Goal: Task Accomplishment & Management: Use online tool/utility

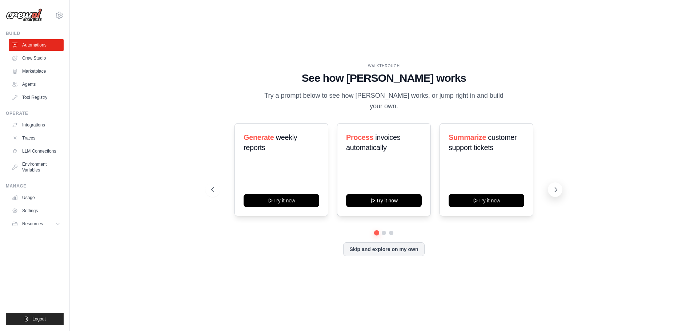
click at [558, 186] on icon at bounding box center [555, 189] width 7 height 7
click at [31, 44] on link "Automations" at bounding box center [36, 45] width 55 height 12
click at [32, 81] on link "Agents" at bounding box center [36, 85] width 55 height 12
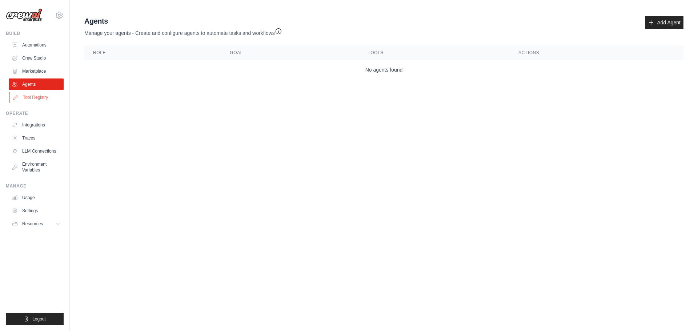
click at [33, 97] on link "Tool Registry" at bounding box center [36, 98] width 55 height 12
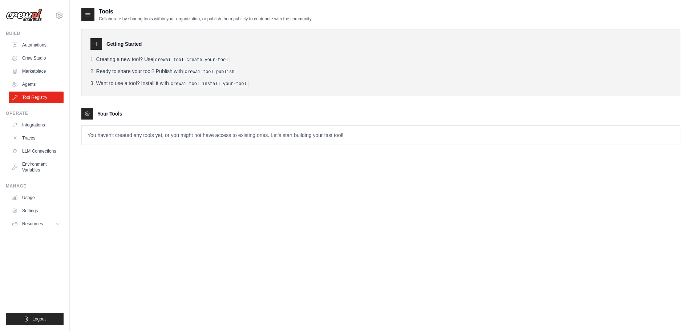
click at [86, 113] on icon at bounding box center [87, 114] width 6 height 6
click at [100, 46] on div at bounding box center [97, 44] width 12 height 12
click at [41, 43] on link "Automations" at bounding box center [36, 45] width 55 height 12
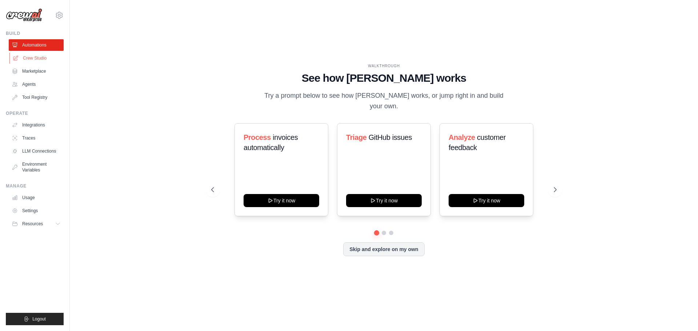
click at [38, 60] on link "Crew Studio" at bounding box center [36, 58] width 55 height 12
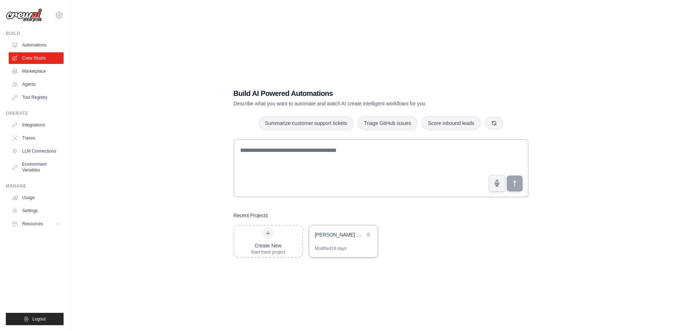
click at [337, 244] on div "Penny Stock Spike Hunter - Short-Term Trading Team" at bounding box center [343, 235] width 69 height 20
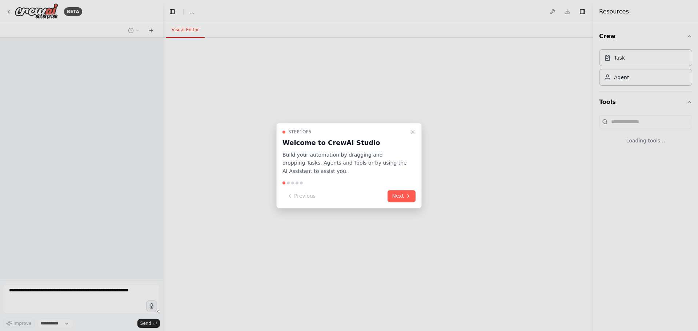
select select "****"
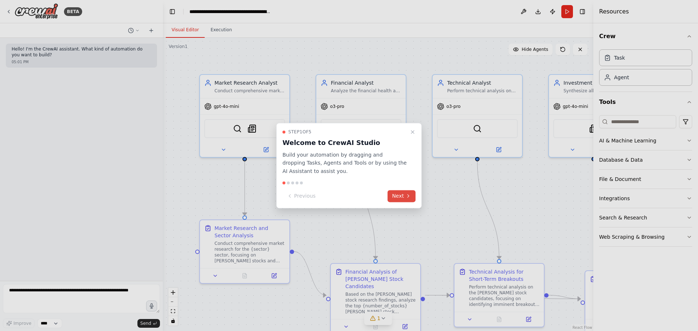
click at [406, 196] on icon at bounding box center [408, 196] width 6 height 6
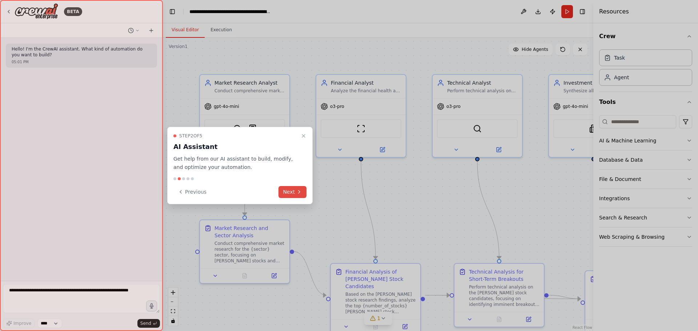
click at [293, 194] on button "Next" at bounding box center [292, 192] width 28 height 12
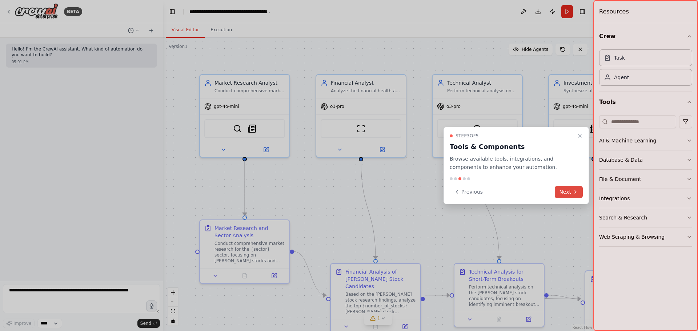
click at [571, 197] on button "Next" at bounding box center [569, 192] width 28 height 12
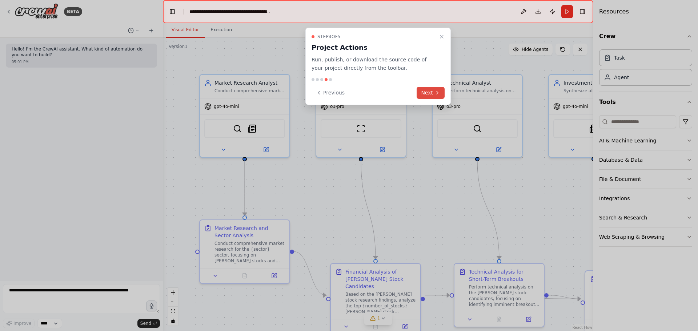
click at [427, 92] on button "Next" at bounding box center [431, 93] width 28 height 12
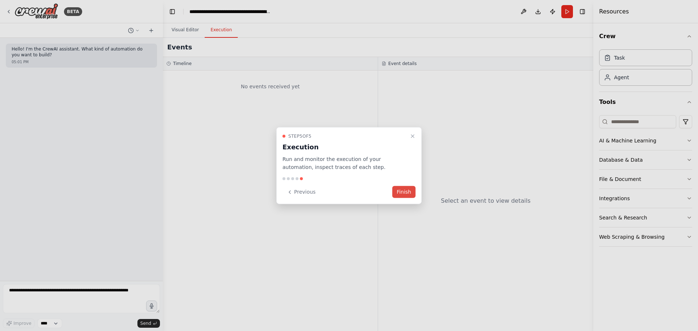
click at [405, 195] on button "Finish" at bounding box center [403, 192] width 23 height 12
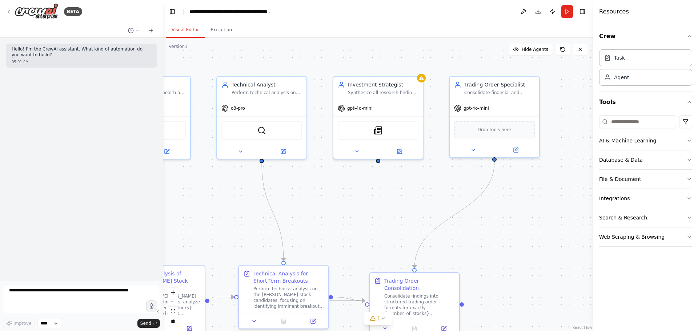
drag, startPoint x: 440, startPoint y: 213, endPoint x: 224, endPoint y: 215, distance: 215.6
click at [224, 215] on div ".deletable-edge-delete-btn { width: 20px; height: 20px; border: 0px solid #ffff…" at bounding box center [378, 184] width 430 height 293
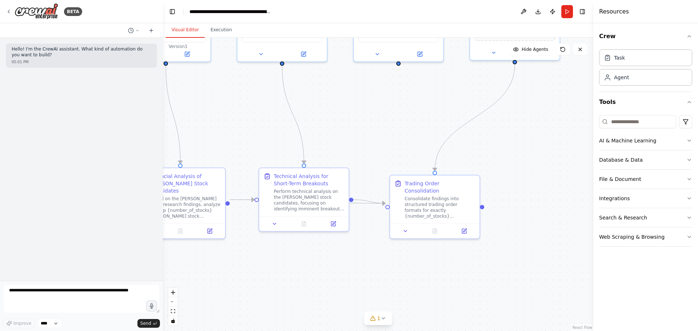
drag, startPoint x: 384, startPoint y: 215, endPoint x: 404, endPoint y: 117, distance: 99.5
click at [404, 117] on div ".deletable-edge-delete-btn { width: 20px; height: 20px; border: 0px solid #ffff…" at bounding box center [378, 184] width 430 height 293
click at [689, 200] on icon "button" at bounding box center [689, 199] width 6 height 6
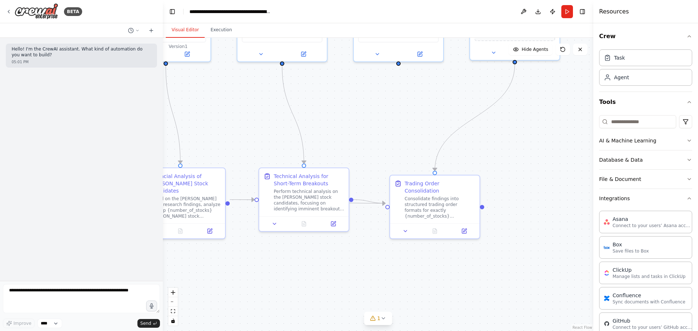
click at [687, 200] on div "Crew Task Agent Tools AI & Machine Learning Database & Data File & Document Int…" at bounding box center [645, 177] width 105 height 308
click at [686, 198] on icon "button" at bounding box center [689, 199] width 6 height 6
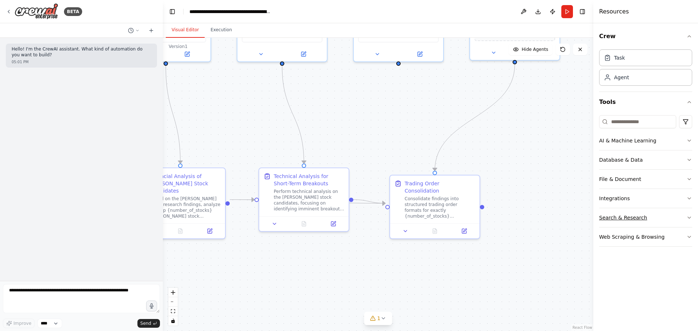
click at [688, 218] on icon "button" at bounding box center [689, 218] width 6 height 6
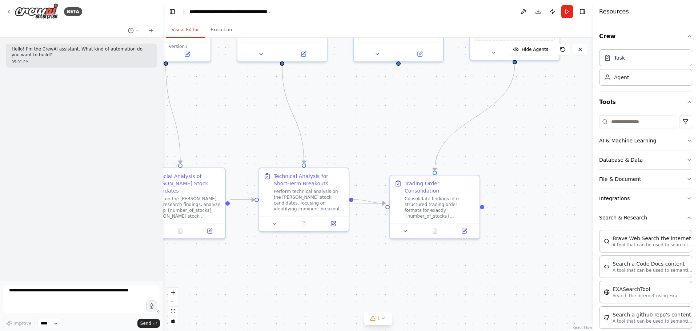
click at [688, 218] on div "Crew Task Agent Tools AI & Machine Learning Database & Data File & Document Int…" at bounding box center [645, 177] width 105 height 308
click at [686, 218] on icon "button" at bounding box center [689, 218] width 6 height 6
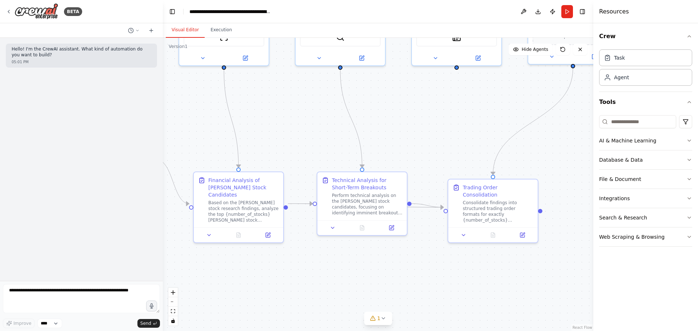
drag, startPoint x: 362, startPoint y: 247, endPoint x: 412, endPoint y: 253, distance: 50.5
click at [413, 253] on div ".deletable-edge-delete-btn { width: 20px; height: 20px; border: 0px solid #ffff…" at bounding box center [378, 184] width 430 height 293
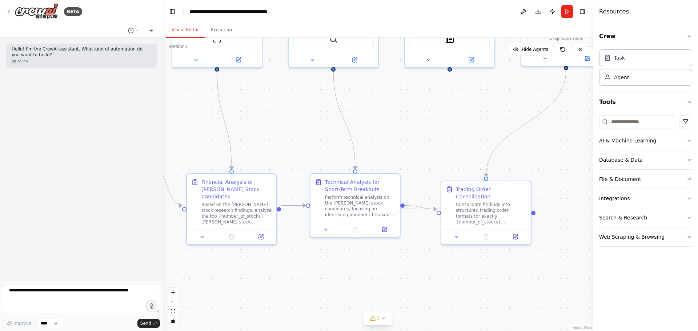
drag, startPoint x: 446, startPoint y: 124, endPoint x: 453, endPoint y: 150, distance: 28.0
click at [453, 150] on div ".deletable-edge-delete-btn { width: 20px; height: 20px; border: 0px solid #ffff…" at bounding box center [378, 184] width 430 height 293
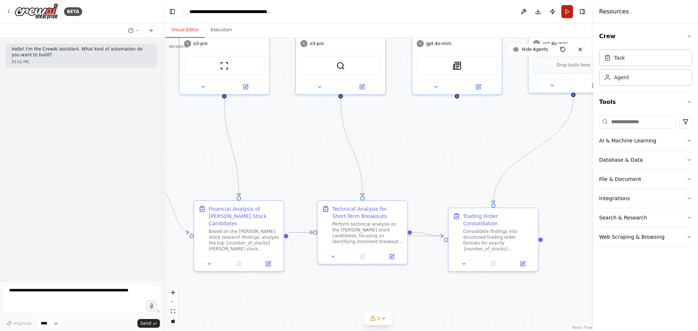
click at [565, 13] on button "Run" at bounding box center [567, 11] width 12 height 13
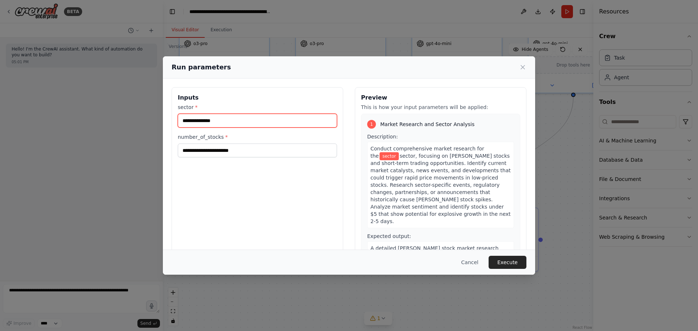
click at [236, 122] on input "sector *" at bounding box center [257, 121] width 159 height 14
type input "**********"
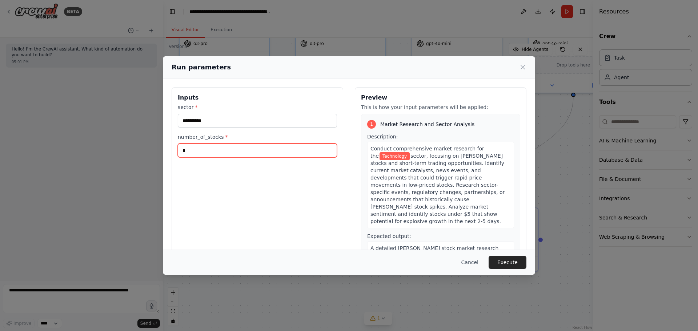
type input "*"
click at [513, 265] on button "Execute" at bounding box center [508, 262] width 38 height 13
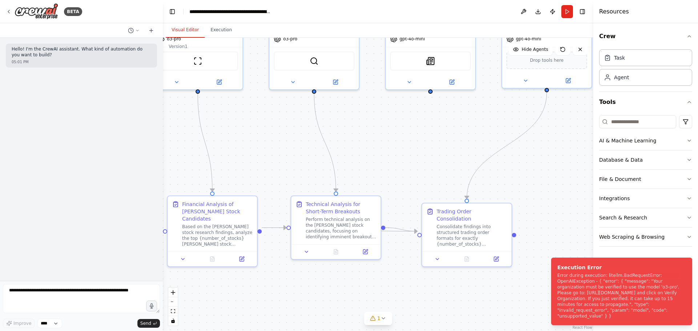
drag, startPoint x: 436, startPoint y: 178, endPoint x: 413, endPoint y: 173, distance: 23.0
click at [413, 173] on div ".deletable-edge-delete-btn { width: 20px; height: 20px; border: 0px solid #ffff…" at bounding box center [378, 184] width 430 height 293
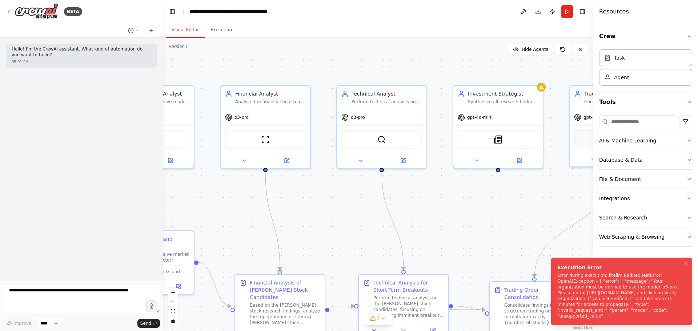
drag, startPoint x: 531, startPoint y: 201, endPoint x: 599, endPoint y: 276, distance: 100.1
click at [599, 276] on div "**********" at bounding box center [349, 165] width 698 height 331
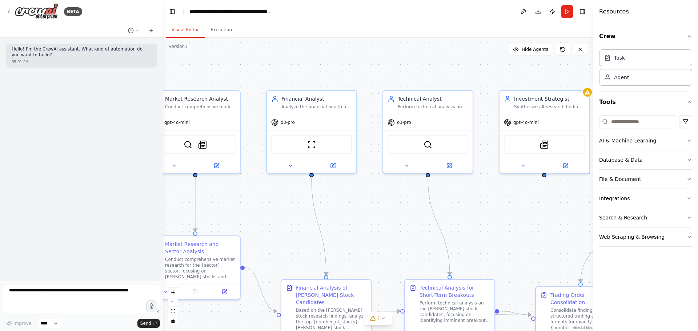
drag, startPoint x: 499, startPoint y: 247, endPoint x: 559, endPoint y: 255, distance: 60.2
click at [559, 255] on div ".deletable-edge-delete-btn { width: 20px; height: 20px; border: 0px solid #ffff…" at bounding box center [378, 184] width 430 height 293
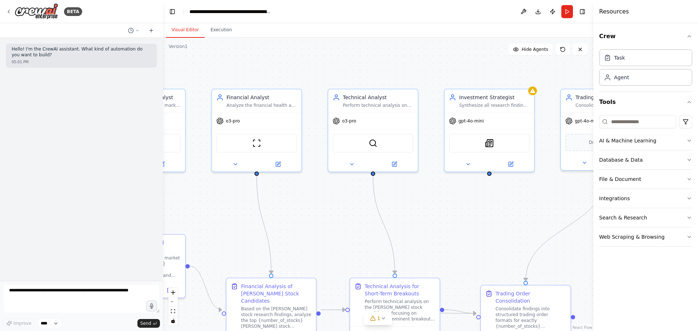
drag, startPoint x: 398, startPoint y: 236, endPoint x: 324, endPoint y: 223, distance: 74.9
click at [326, 230] on div ".deletable-edge-delete-btn { width: 20px; height: 20px; border: 0px solid #ffff…" at bounding box center [378, 184] width 430 height 293
click at [235, 121] on span "o3-pro" at bounding box center [236, 121] width 14 height 6
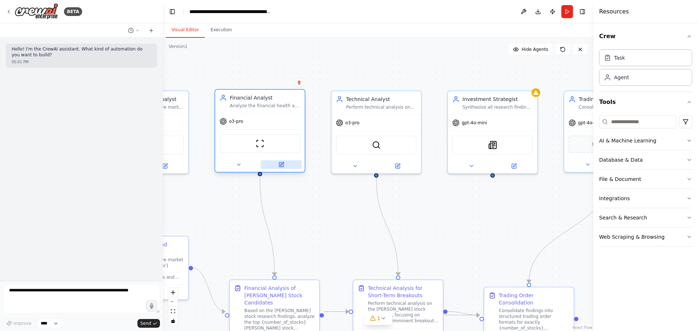
click at [285, 164] on button at bounding box center [281, 164] width 41 height 9
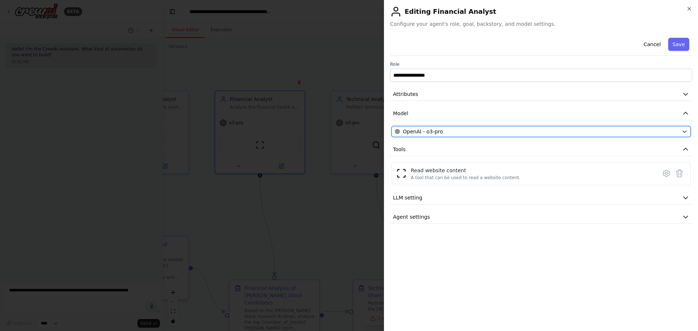
click at [683, 128] on button "OpenAI - o3-pro" at bounding box center [540, 131] width 299 height 11
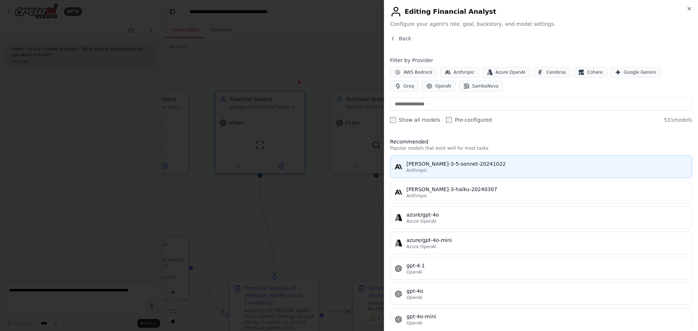
click at [483, 166] on div "claude-3-5-sonnet-20241022" at bounding box center [546, 163] width 281 height 7
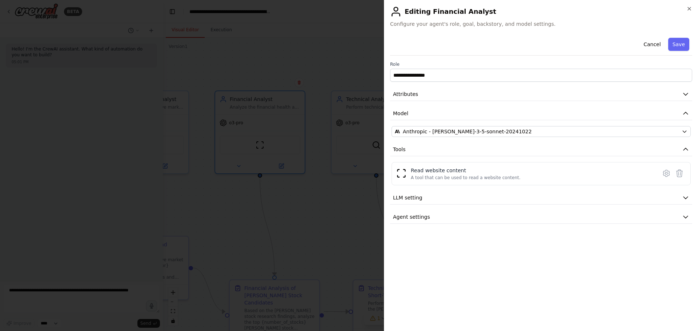
click at [361, 189] on div at bounding box center [349, 165] width 698 height 331
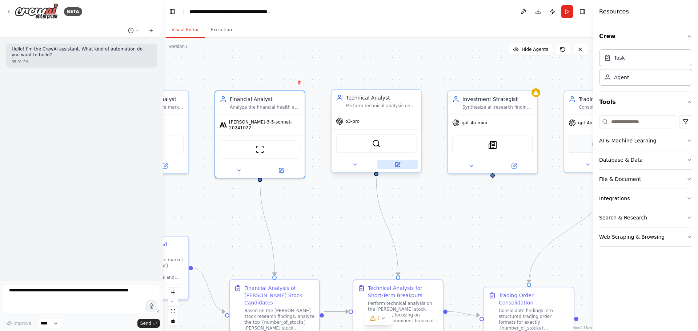
click at [397, 165] on icon at bounding box center [398, 163] width 3 height 3
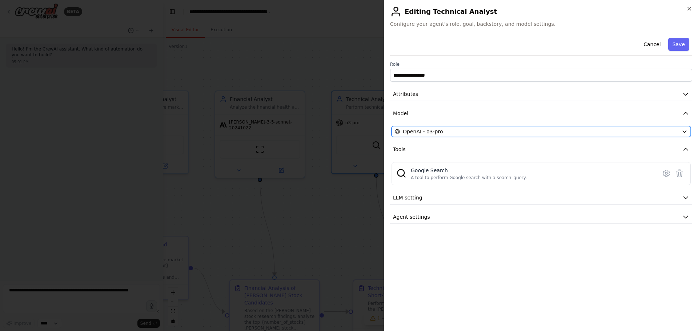
click at [623, 129] on div "OpenAI - o3-pro" at bounding box center [537, 131] width 284 height 7
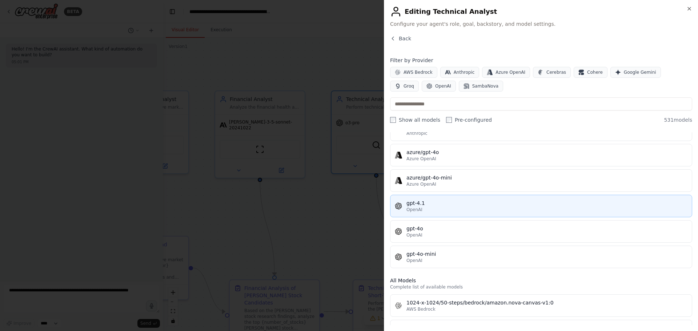
scroll to position [73, 0]
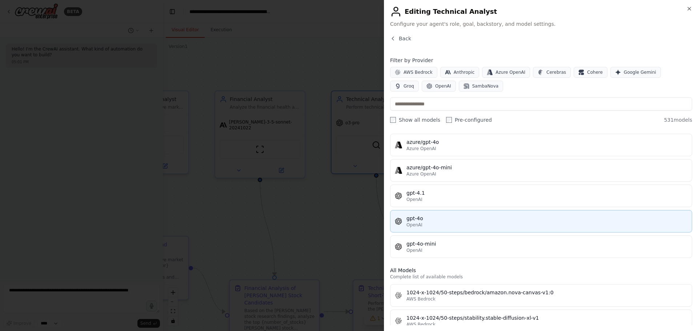
click at [442, 218] on div "gpt-4o" at bounding box center [546, 218] width 281 height 7
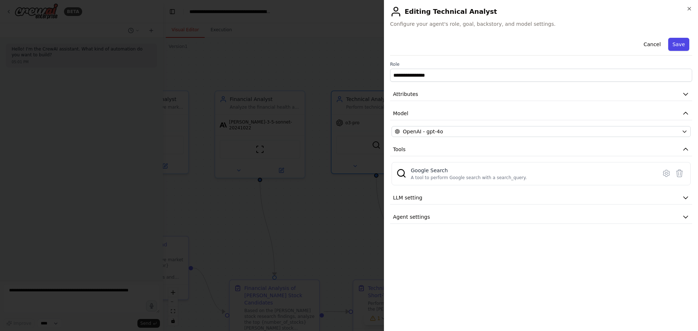
click at [682, 45] on button "Save" at bounding box center [678, 44] width 21 height 13
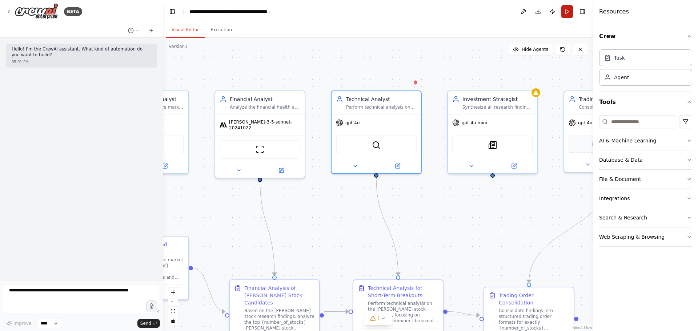
click at [563, 12] on button "Run" at bounding box center [567, 11] width 12 height 13
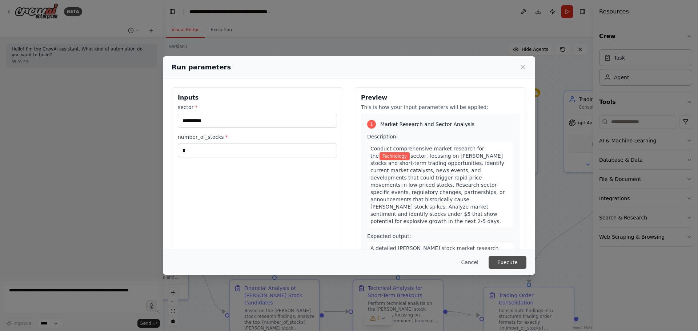
click at [507, 259] on button "Execute" at bounding box center [508, 262] width 38 height 13
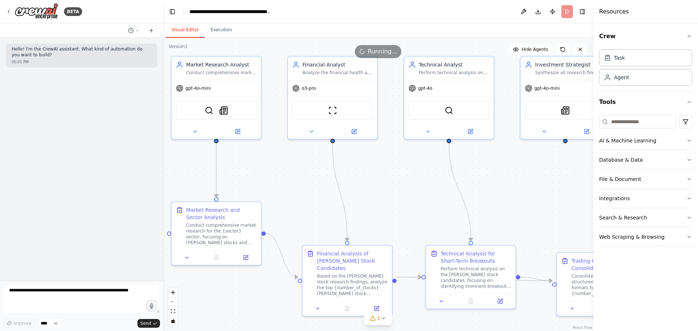
drag, startPoint x: 319, startPoint y: 229, endPoint x: 392, endPoint y: 195, distance: 80.5
click at [392, 195] on div ".deletable-edge-delete-btn { width: 20px; height: 20px; border: 0px solid #ffff…" at bounding box center [378, 184] width 430 height 293
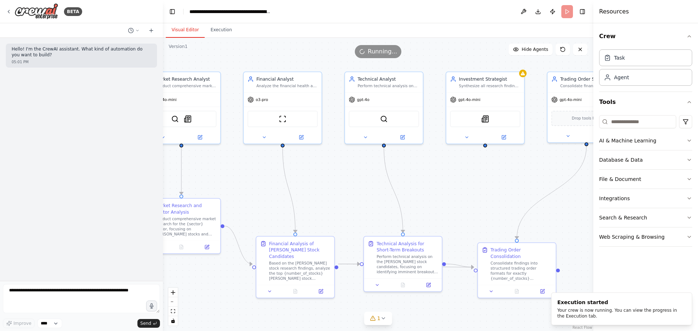
drag, startPoint x: 396, startPoint y: 196, endPoint x: 339, endPoint y: 193, distance: 57.1
click at [339, 193] on div ".deletable-edge-delete-btn { width: 20px; height: 20px; border: 0px solid #ffff…" at bounding box center [378, 184] width 430 height 293
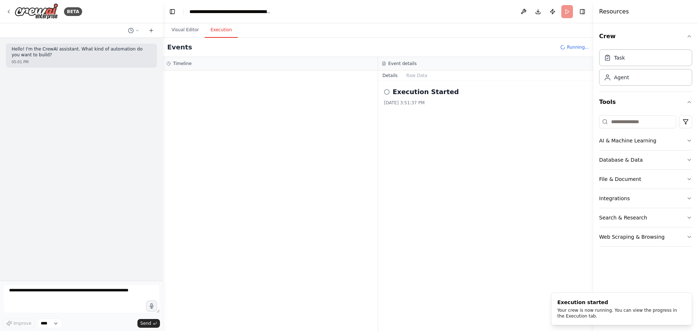
click at [221, 32] on button "Execution" at bounding box center [221, 30] width 33 height 15
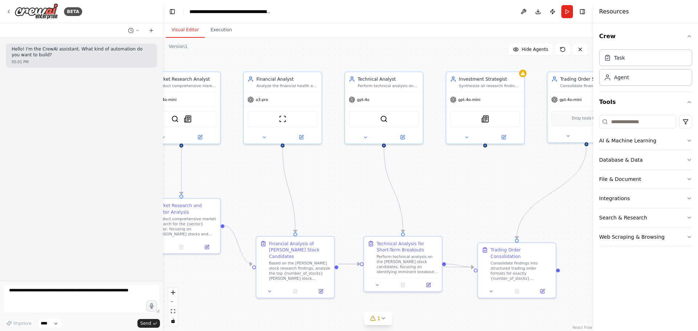
click at [180, 30] on button "Visual Editor" at bounding box center [185, 30] width 39 height 15
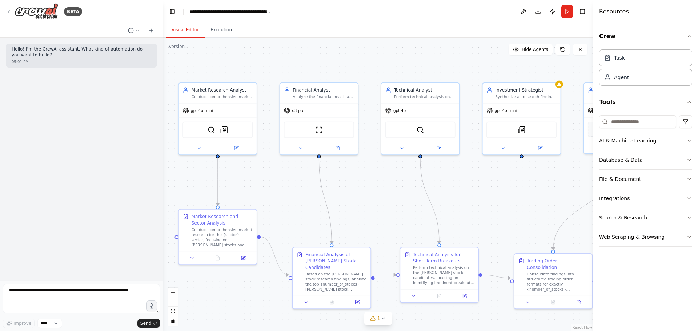
drag, startPoint x: 254, startPoint y: 188, endPoint x: 290, endPoint y: 199, distance: 37.9
click at [290, 199] on div ".deletable-edge-delete-btn { width: 20px; height: 20px; border: 0px solid #ffff…" at bounding box center [378, 184] width 430 height 293
click at [338, 145] on icon at bounding box center [337, 146] width 5 height 5
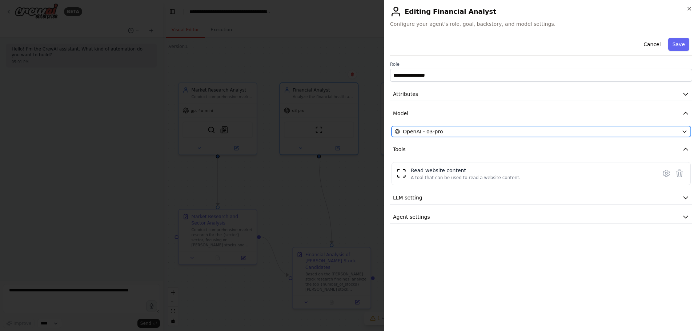
click at [483, 128] on button "OpenAI - o3-pro" at bounding box center [540, 131] width 299 height 11
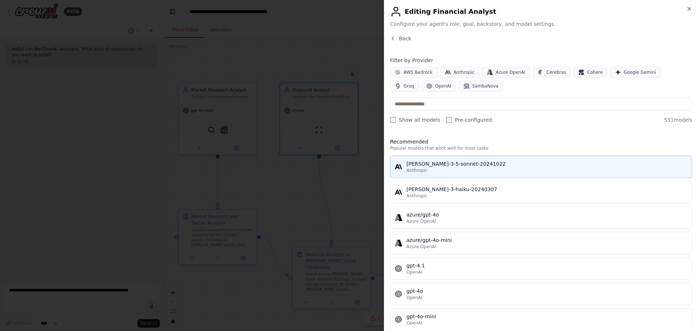
click at [450, 162] on div "claude-3-5-sonnet-20241022" at bounding box center [546, 163] width 281 height 7
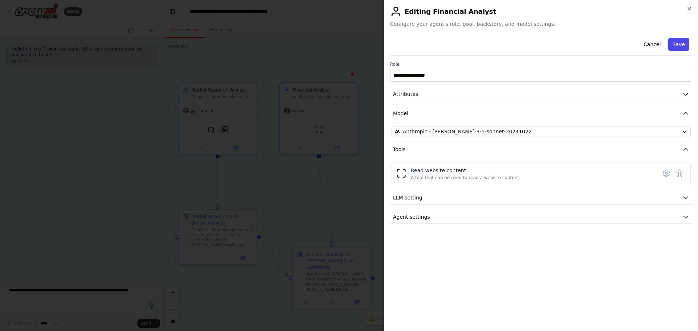
click at [675, 44] on button "Save" at bounding box center [678, 44] width 21 height 13
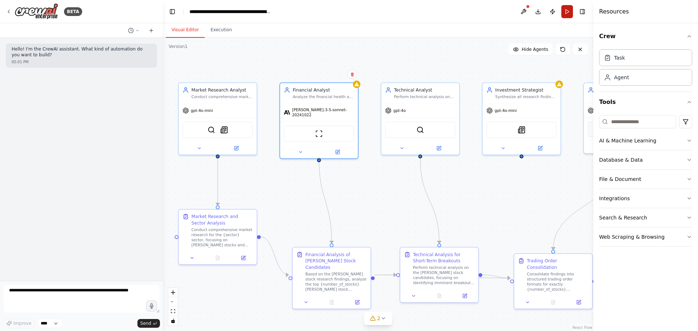
click at [570, 13] on button "Run" at bounding box center [567, 11] width 12 height 13
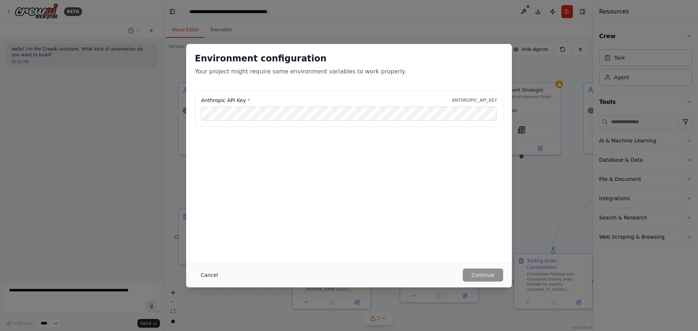
click at [203, 276] on button "Cancel" at bounding box center [209, 275] width 29 height 13
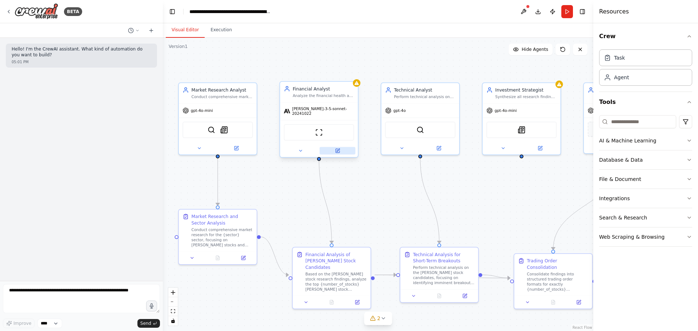
click at [339, 149] on icon at bounding box center [337, 151] width 4 height 4
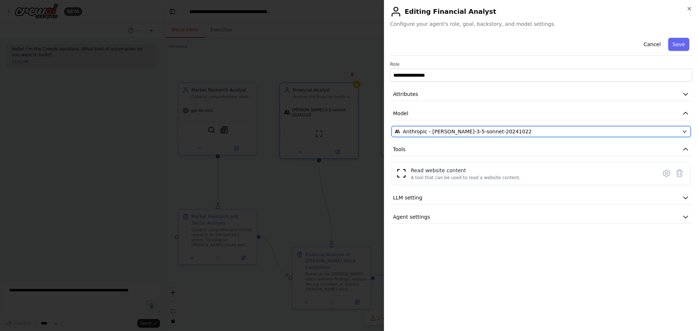
click at [608, 133] on div "Anthropic - claude-3-5-sonnet-20241022" at bounding box center [537, 131] width 284 height 7
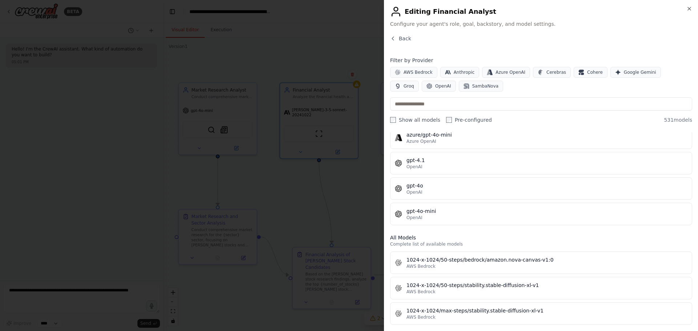
scroll to position [109, 0]
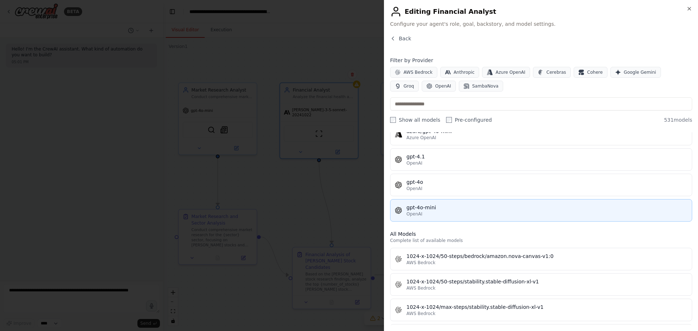
click at [448, 212] on div "OpenAI" at bounding box center [546, 214] width 281 height 6
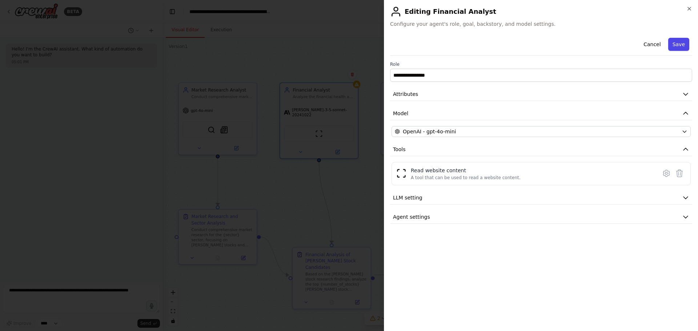
click at [686, 45] on button "Save" at bounding box center [678, 44] width 21 height 13
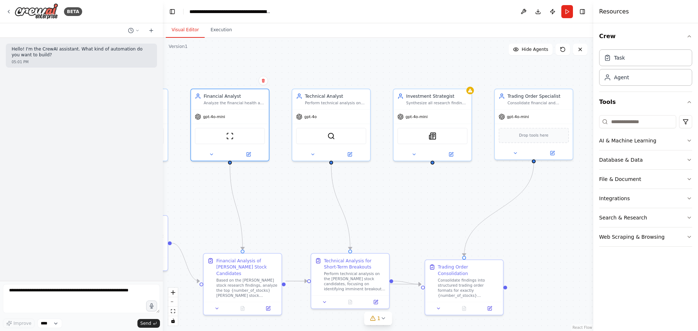
drag, startPoint x: 521, startPoint y: 186, endPoint x: 419, endPoint y: 192, distance: 102.3
click at [423, 193] on div ".deletable-edge-delete-btn { width: 20px; height: 20px; border: 0px solid #ffff…" at bounding box center [378, 184] width 430 height 293
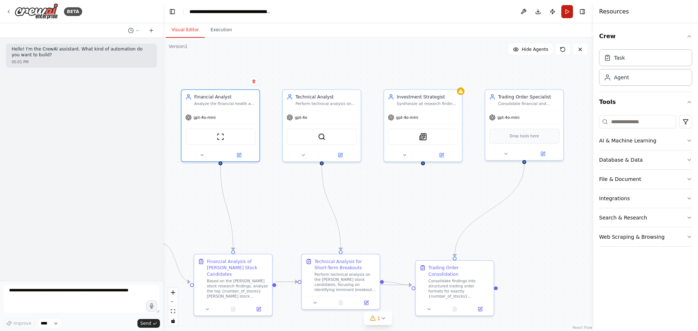
click at [572, 11] on button "Run" at bounding box center [567, 11] width 12 height 13
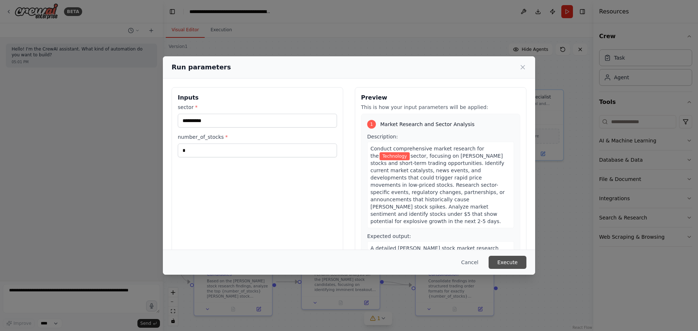
click at [503, 262] on button "Execute" at bounding box center [508, 262] width 38 height 13
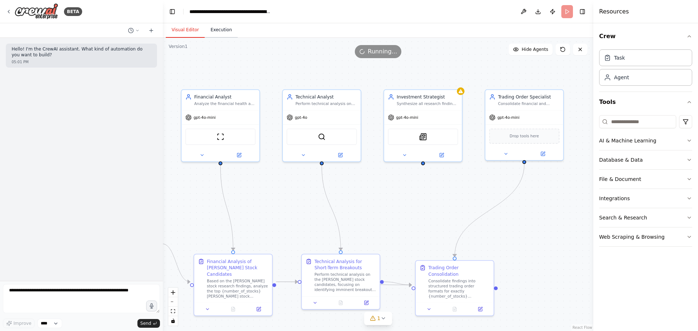
click at [221, 28] on button "Execution" at bounding box center [221, 30] width 33 height 15
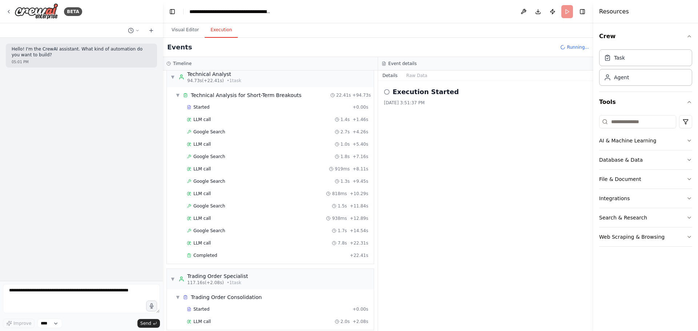
scroll to position [555, 0]
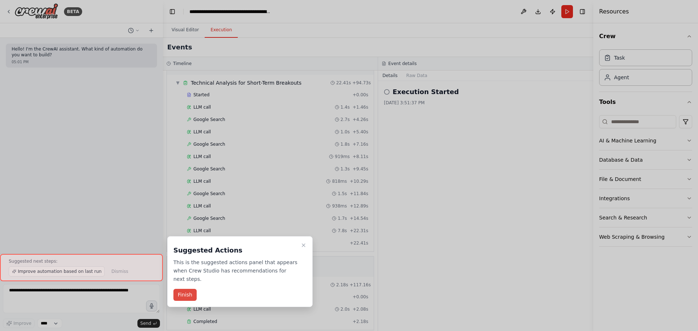
click at [180, 290] on button "Finish" at bounding box center [184, 295] width 23 height 12
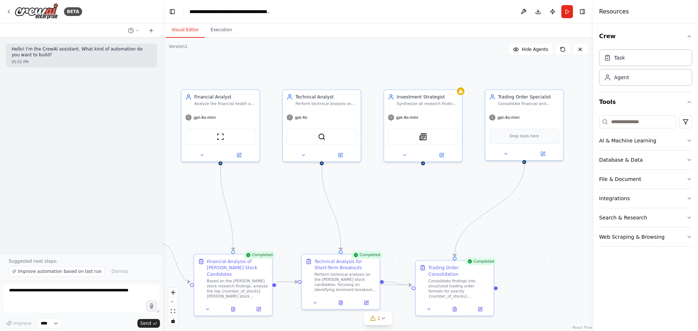
click at [184, 32] on button "Visual Editor" at bounding box center [185, 30] width 39 height 15
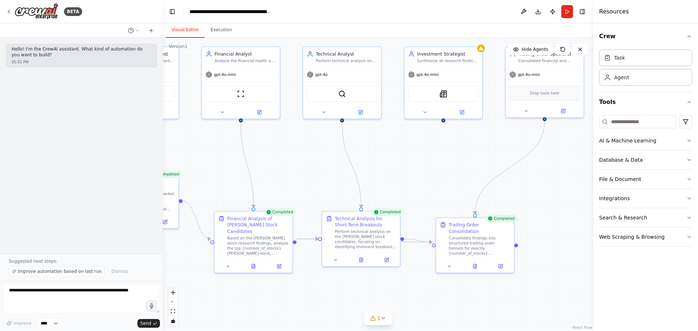
drag, startPoint x: 288, startPoint y: 242, endPoint x: 325, endPoint y: 159, distance: 90.3
click at [325, 159] on div ".deletable-edge-delete-btn { width: 20px; height: 20px; border: 0px solid #ffff…" at bounding box center [378, 184] width 430 height 293
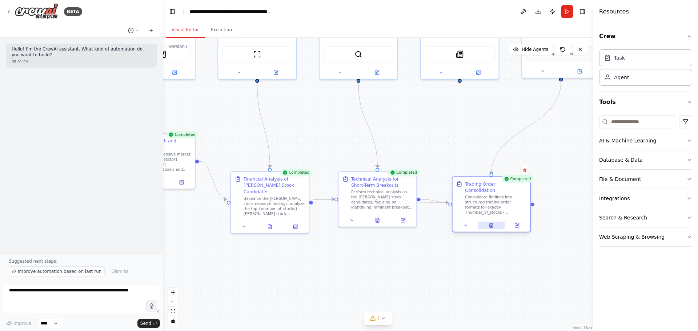
click at [491, 225] on icon at bounding box center [490, 225] width 0 height 0
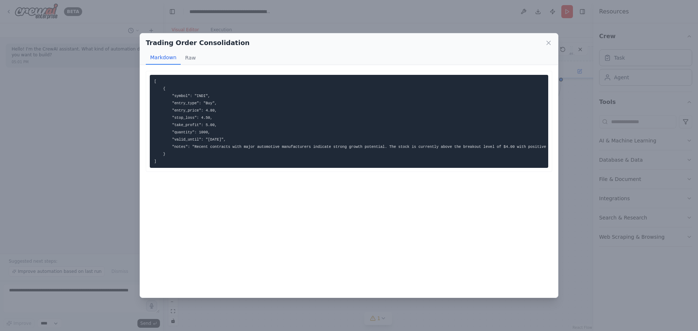
click at [230, 166] on pre "[ { "symbol": "INDI", "entry_type": "Buy", "entry_price": 4.80, "stop_loss": 4.…" at bounding box center [349, 121] width 398 height 93
click at [548, 45] on icon at bounding box center [548, 42] width 7 height 7
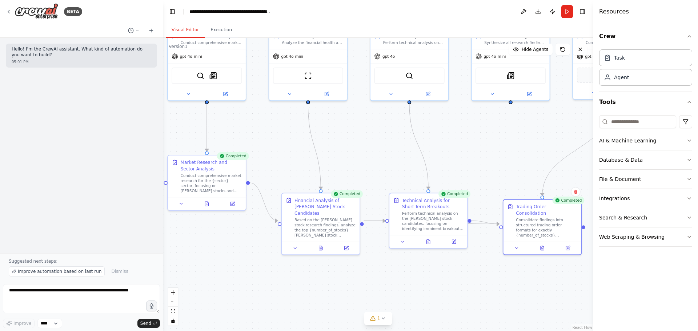
drag, startPoint x: 371, startPoint y: 265, endPoint x: 422, endPoint y: 286, distance: 55.2
click at [422, 286] on div ".deletable-edge-delete-btn { width: 20px; height: 20px; border: 0px solid #ffff…" at bounding box center [378, 184] width 430 height 293
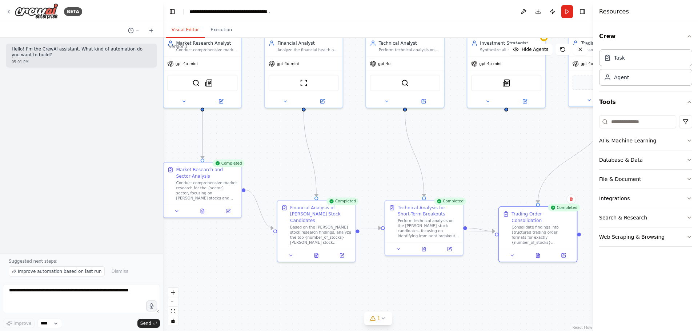
drag, startPoint x: 300, startPoint y: 157, endPoint x: 295, endPoint y: 165, distance: 8.5
click at [295, 165] on div ".deletable-edge-delete-btn { width: 20px; height: 20px; border: 0px solid #ffff…" at bounding box center [378, 184] width 430 height 293
click at [541, 251] on button at bounding box center [538, 254] width 27 height 8
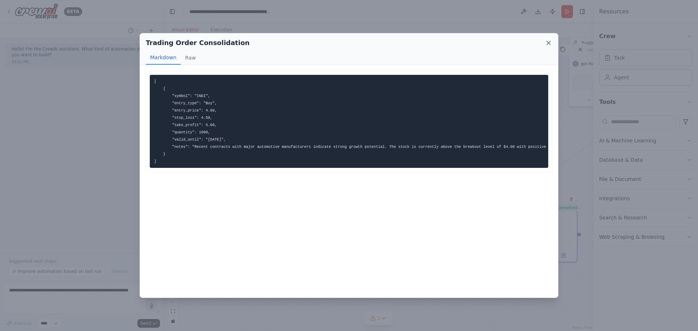
click at [548, 44] on icon at bounding box center [548, 42] width 7 height 7
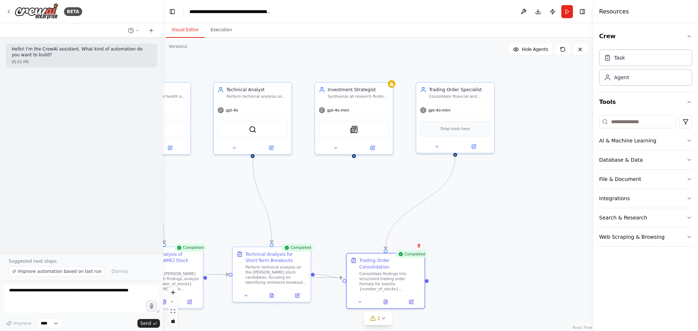
drag, startPoint x: 488, startPoint y: 172, endPoint x: 336, endPoint y: 219, distance: 159.2
click at [336, 219] on div ".deletable-edge-delete-btn { width: 20px; height: 20px; border: 0px solid #ffff…" at bounding box center [378, 184] width 430 height 293
click at [476, 143] on icon at bounding box center [473, 145] width 5 height 5
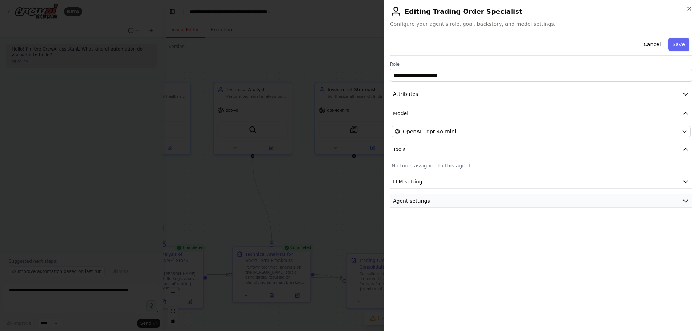
click at [438, 203] on button "Agent settings" at bounding box center [541, 200] width 302 height 13
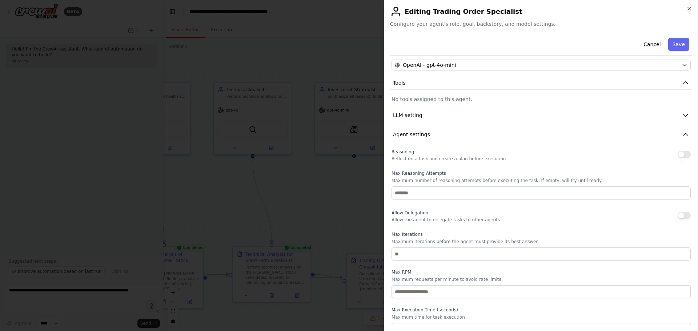
scroll to position [77, 0]
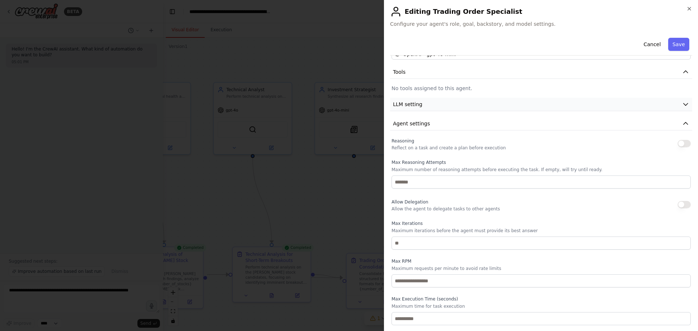
click at [536, 104] on button "LLM setting" at bounding box center [541, 104] width 302 height 13
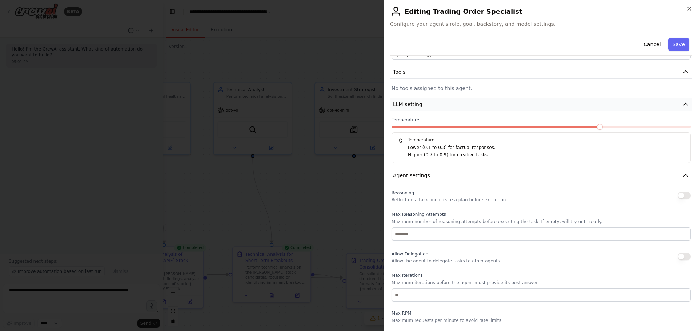
click at [527, 106] on button "LLM setting" at bounding box center [541, 104] width 302 height 13
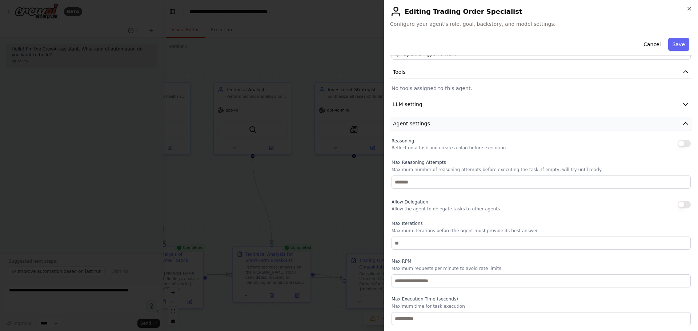
click at [486, 125] on button "Agent settings" at bounding box center [541, 123] width 302 height 13
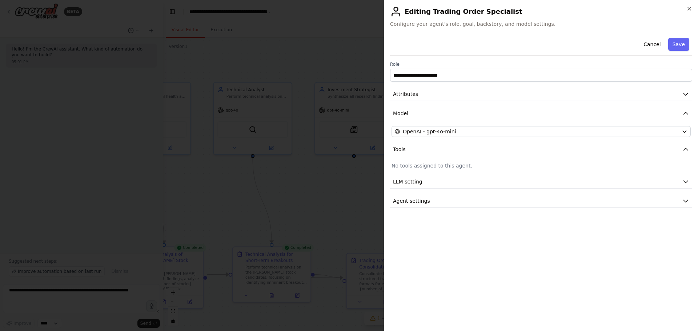
click at [363, 196] on div at bounding box center [349, 165] width 698 height 331
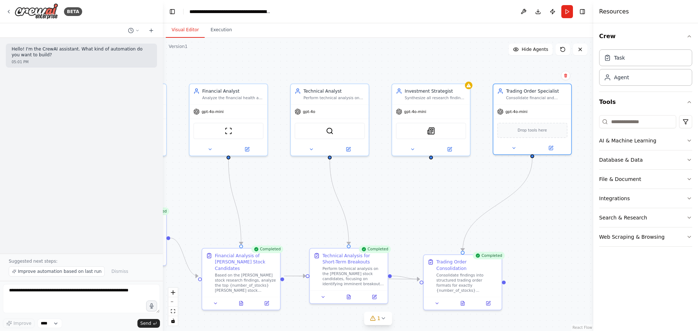
drag, startPoint x: 325, startPoint y: 211, endPoint x: 410, endPoint y: 214, distance: 84.7
click at [409, 214] on div ".deletable-edge-delete-btn { width: 20px; height: 20px; border: 0px solid #ffff…" at bounding box center [378, 184] width 430 height 293
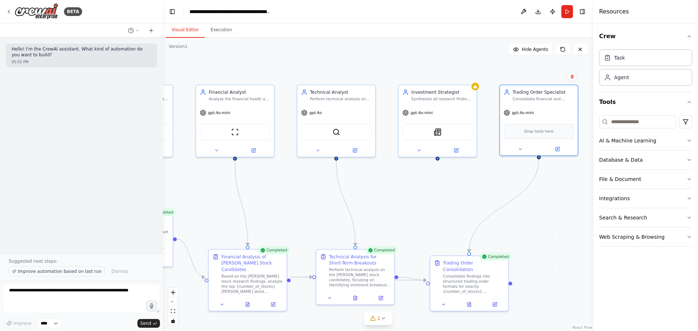
click at [76, 273] on span "Improve automation based on last run" at bounding box center [60, 272] width 84 height 6
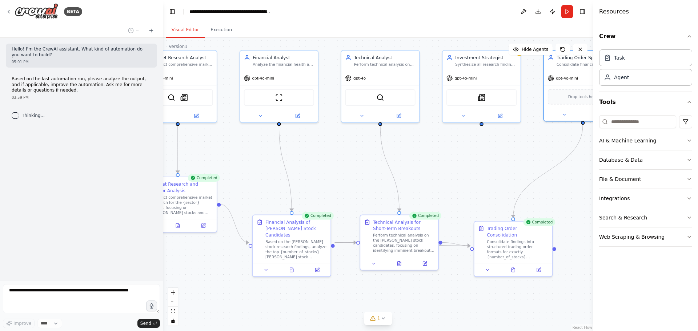
drag, startPoint x: 208, startPoint y: 213, endPoint x: 242, endPoint y: 182, distance: 45.8
click at [242, 182] on div ".deletable-edge-delete-btn { width: 20px; height: 20px; border: 0px solid #ffff…" at bounding box center [378, 184] width 430 height 293
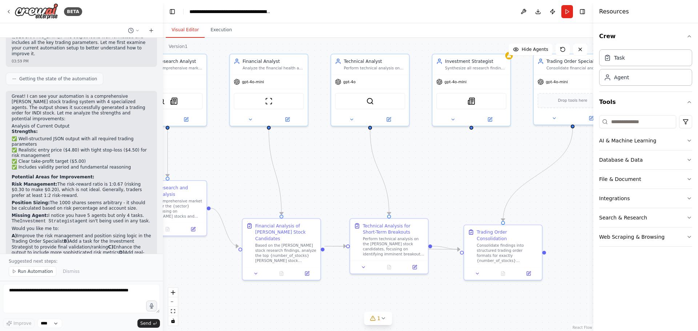
scroll to position [122, 0]
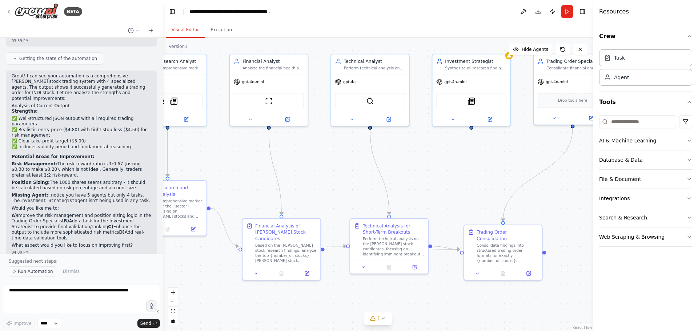
click at [43, 273] on span "Run Automation" at bounding box center [35, 272] width 35 height 6
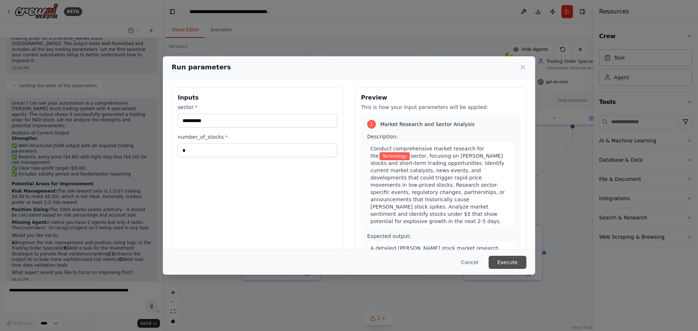
click at [504, 263] on button "Execute" at bounding box center [508, 262] width 38 height 13
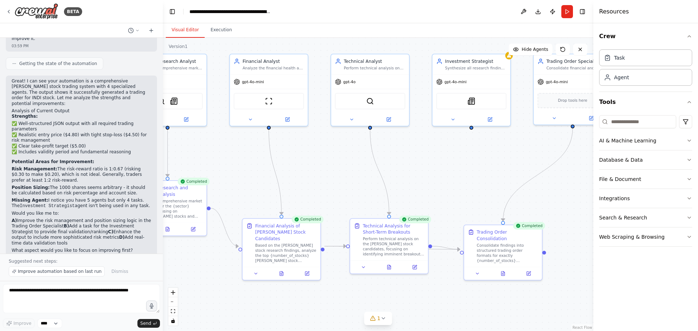
scroll to position [122, 0]
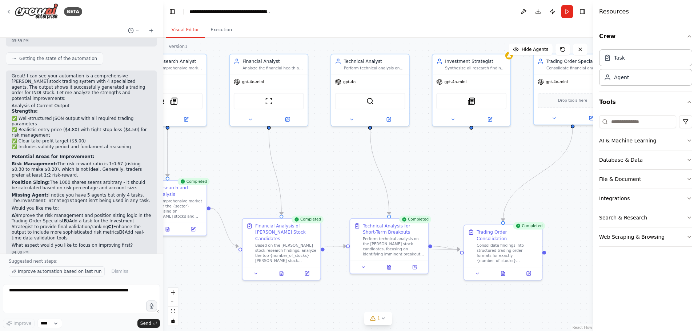
click at [56, 269] on span "Improve automation based on last run" at bounding box center [60, 272] width 84 height 6
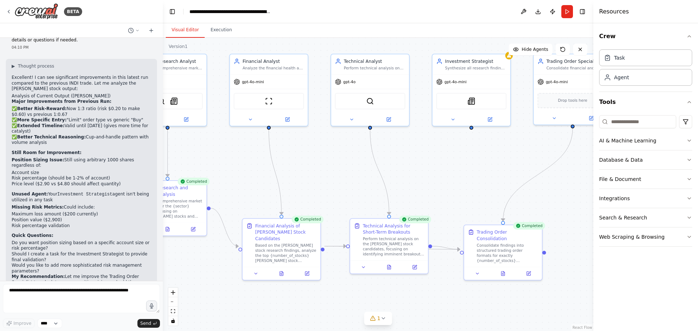
scroll to position [386, 0]
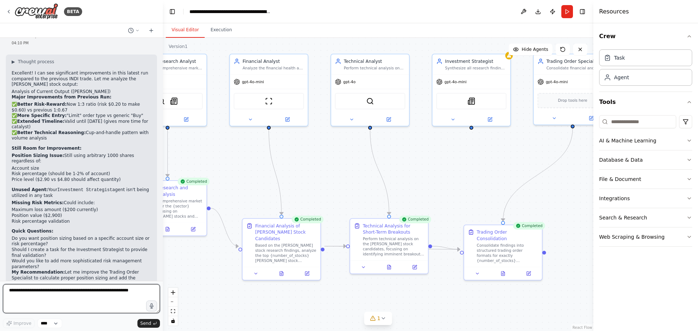
click at [61, 290] on textarea at bounding box center [81, 298] width 157 height 29
type textarea "***"
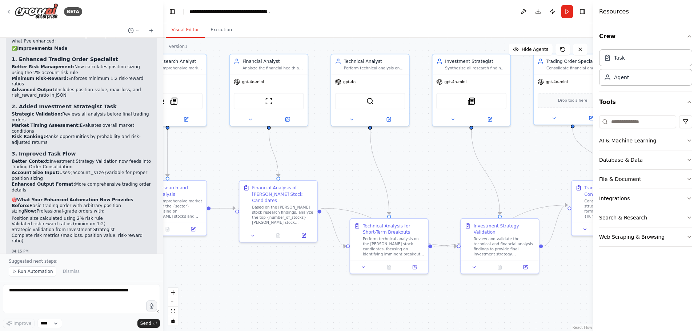
scroll to position [999, 0]
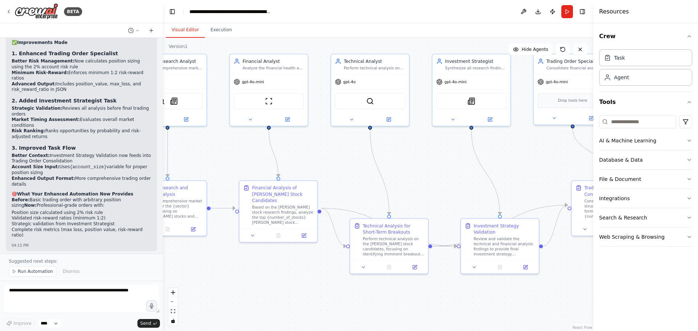
click at [216, 144] on div ".deletable-edge-delete-btn { width: 20px; height: 20px; border: 0px solid #ffff…" at bounding box center [378, 184] width 430 height 293
click at [26, 271] on span "Run Automation" at bounding box center [35, 272] width 35 height 6
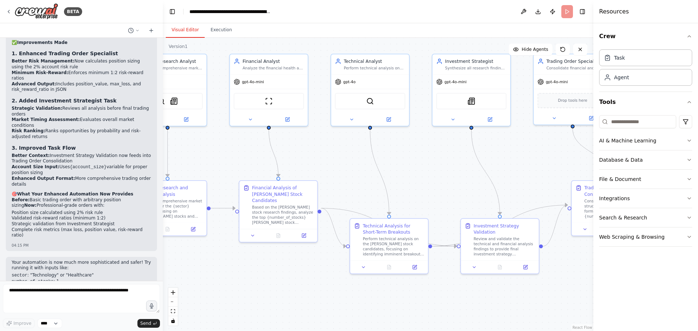
scroll to position [972, 0]
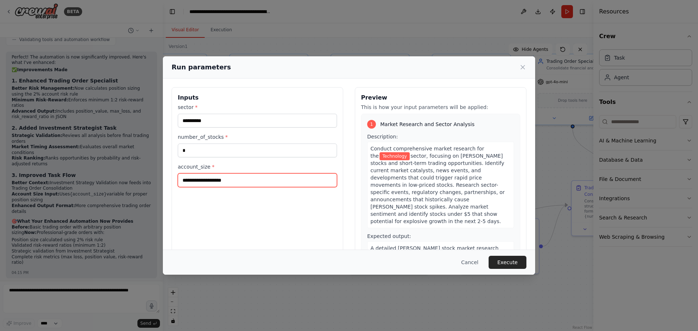
click at [228, 180] on input "account_size *" at bounding box center [257, 180] width 159 height 14
type input "******"
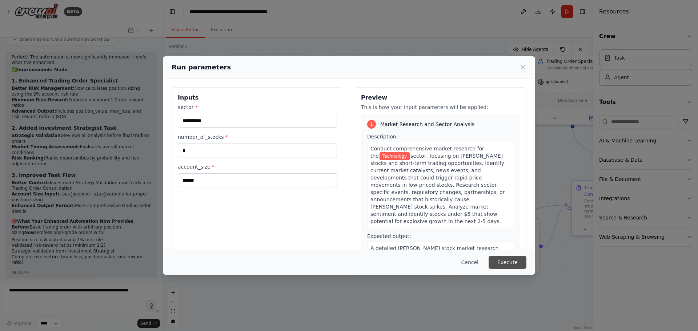
click at [498, 260] on button "Execute" at bounding box center [508, 262] width 38 height 13
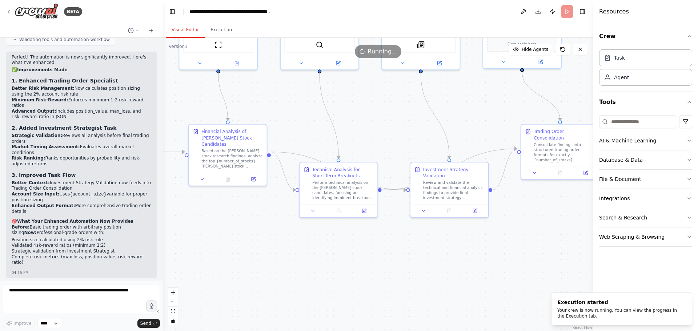
drag, startPoint x: 322, startPoint y: 274, endPoint x: 272, endPoint y: 217, distance: 75.7
click at [272, 217] on div ".deletable-edge-delete-btn { width: 20px; height: 20px; border: 0px solid #ffff…" at bounding box center [378, 184] width 430 height 293
click at [578, 12] on button "Toggle Right Sidebar" at bounding box center [582, 12] width 10 height 10
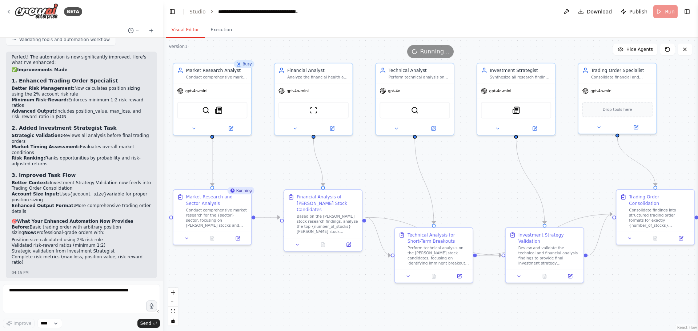
drag, startPoint x: 393, startPoint y: 105, endPoint x: 491, endPoint y: 168, distance: 117.6
click at [488, 170] on div ".deletable-edge-delete-btn { width: 20px; height: 20px; border: 0px solid #ffff…" at bounding box center [430, 184] width 535 height 293
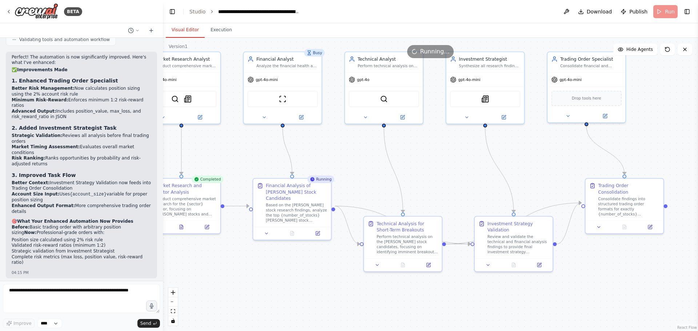
drag, startPoint x: 385, startPoint y: 166, endPoint x: 354, endPoint y: 155, distance: 33.1
click at [354, 155] on div ".deletable-edge-delete-btn { width: 20px; height: 20px; border: 0px solid #ffff…" at bounding box center [430, 184] width 535 height 293
click at [222, 29] on button "Execution" at bounding box center [221, 30] width 33 height 15
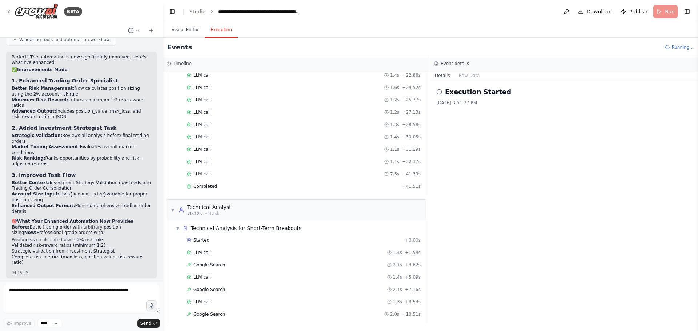
scroll to position [415, 0]
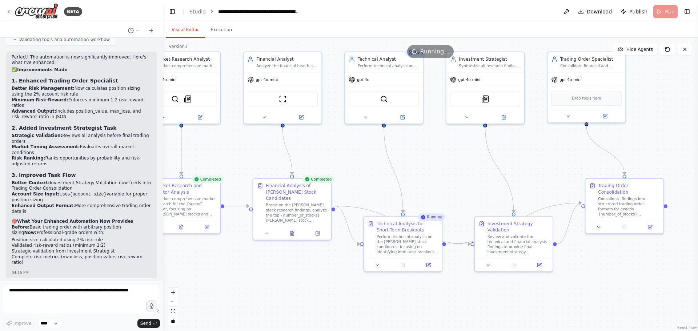
click at [185, 25] on button "Visual Editor" at bounding box center [185, 30] width 39 height 15
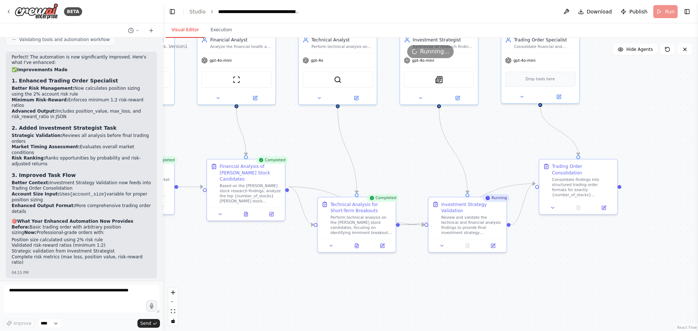
drag, startPoint x: 265, startPoint y: 165, endPoint x: 212, endPoint y: 143, distance: 57.2
click at [212, 143] on div ".deletable-edge-delete-btn { width: 20px; height: 20px; border: 0px solid #ffff…" at bounding box center [430, 184] width 535 height 293
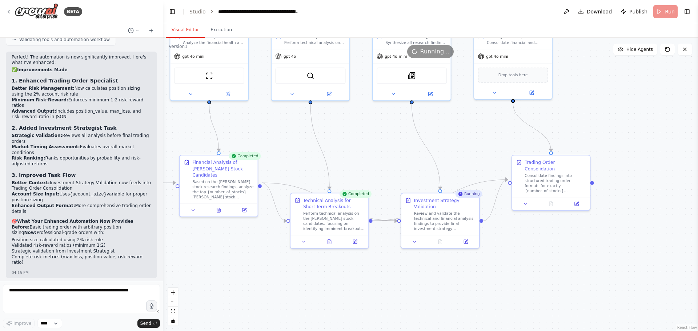
drag, startPoint x: 296, startPoint y: 153, endPoint x: 259, endPoint y: 148, distance: 37.0
click at [259, 148] on div ".deletable-edge-delete-btn { width: 20px; height: 20px; border: 0px solid #ffff…" at bounding box center [430, 184] width 535 height 293
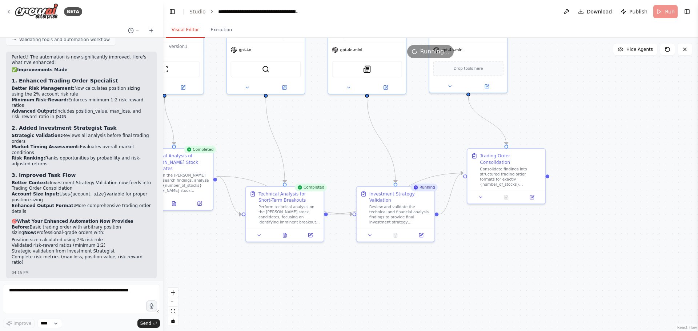
drag, startPoint x: 366, startPoint y: 161, endPoint x: 338, endPoint y: 157, distance: 28.6
click at [338, 157] on div ".deletable-edge-delete-btn { width: 20px; height: 20px; border: 0px solid #ffff…" at bounding box center [430, 184] width 535 height 293
click at [214, 29] on button "Execution" at bounding box center [221, 30] width 33 height 15
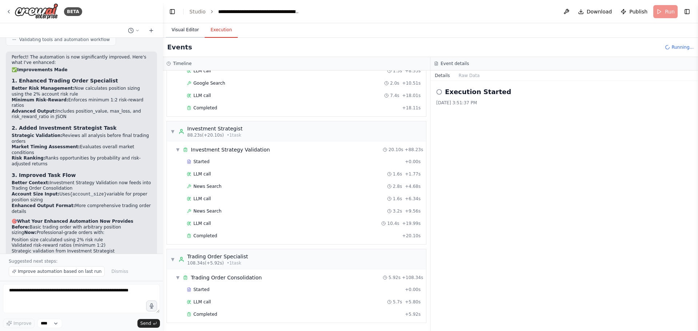
scroll to position [999, 0]
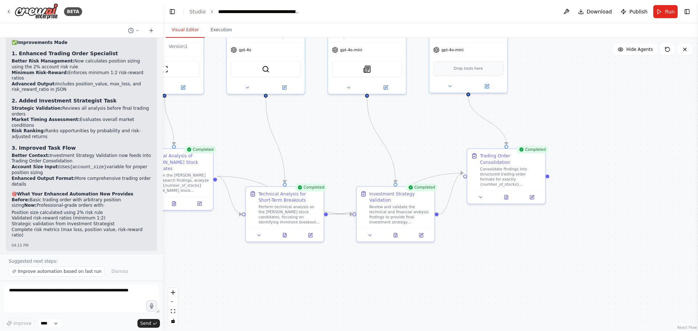
click at [190, 31] on button "Visual Editor" at bounding box center [185, 30] width 39 height 15
click at [510, 192] on button at bounding box center [506, 196] width 27 height 8
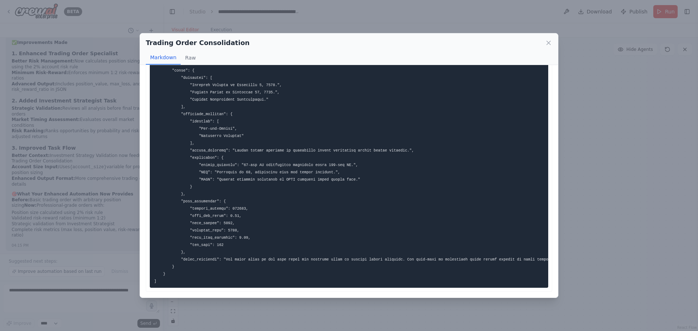
scroll to position [105, 0]
drag, startPoint x: 253, startPoint y: 282, endPoint x: 260, endPoint y: 283, distance: 7.4
click at [260, 283] on pre at bounding box center [349, 132] width 398 height 311
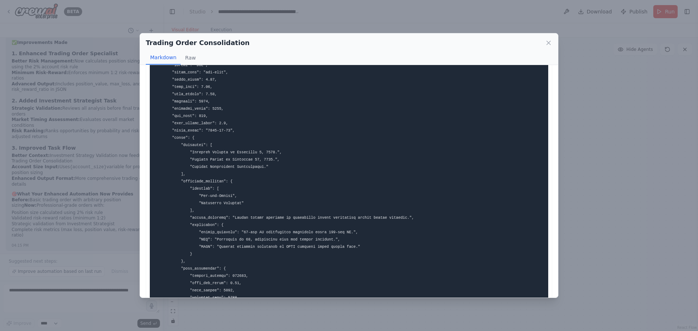
scroll to position [36, 0]
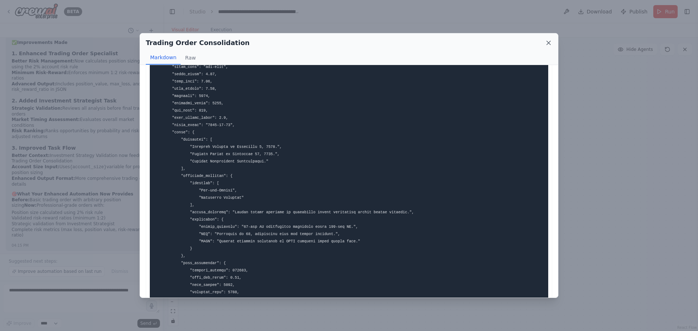
click at [549, 43] on icon at bounding box center [549, 43] width 4 height 4
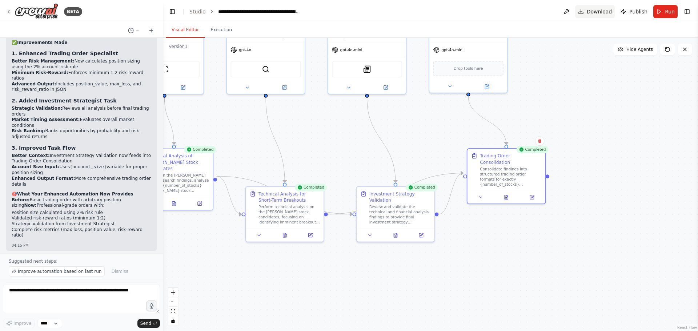
click at [592, 13] on span "Download" at bounding box center [599, 11] width 25 height 7
